Goal: Complete application form

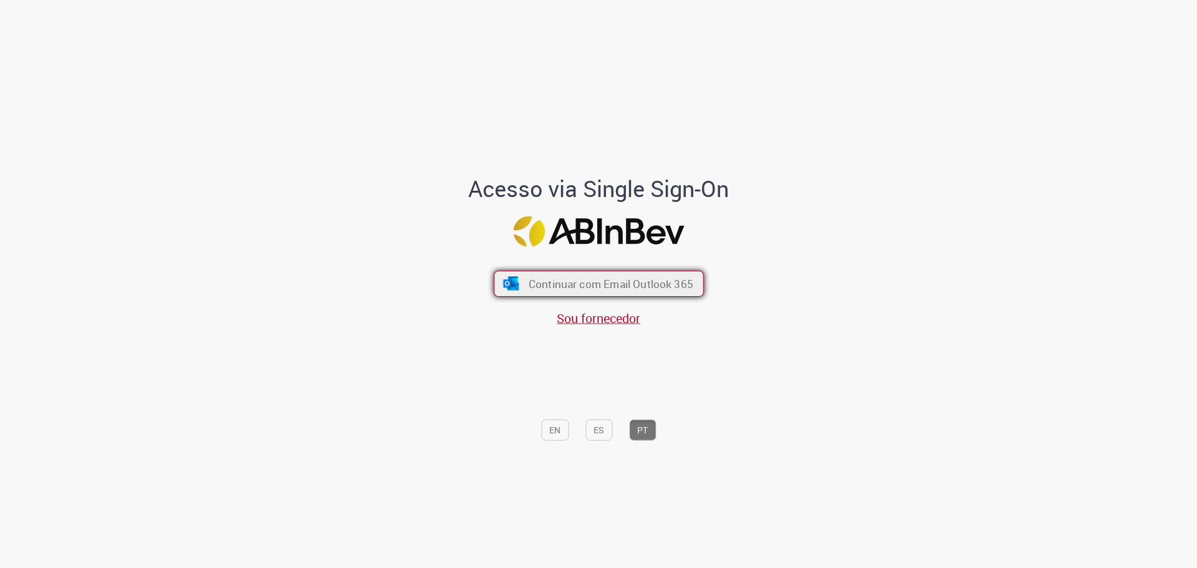
click at [603, 286] on span "Continuar com Email Outlook 365" at bounding box center [610, 283] width 165 height 14
